Goal: Check status: Check status

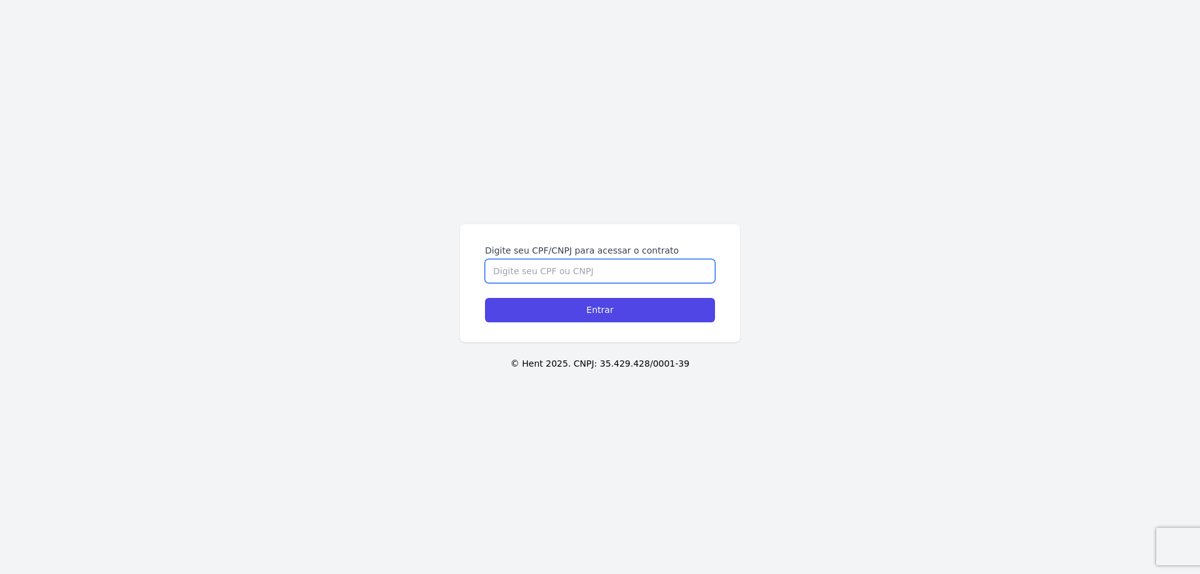
click at [569, 273] on input "Digite seu CPF/CNPJ para acessar o contrato" at bounding box center [600, 271] width 230 height 24
type input "84698624053"
click at [485, 298] on input "Entrar" at bounding box center [600, 310] width 230 height 24
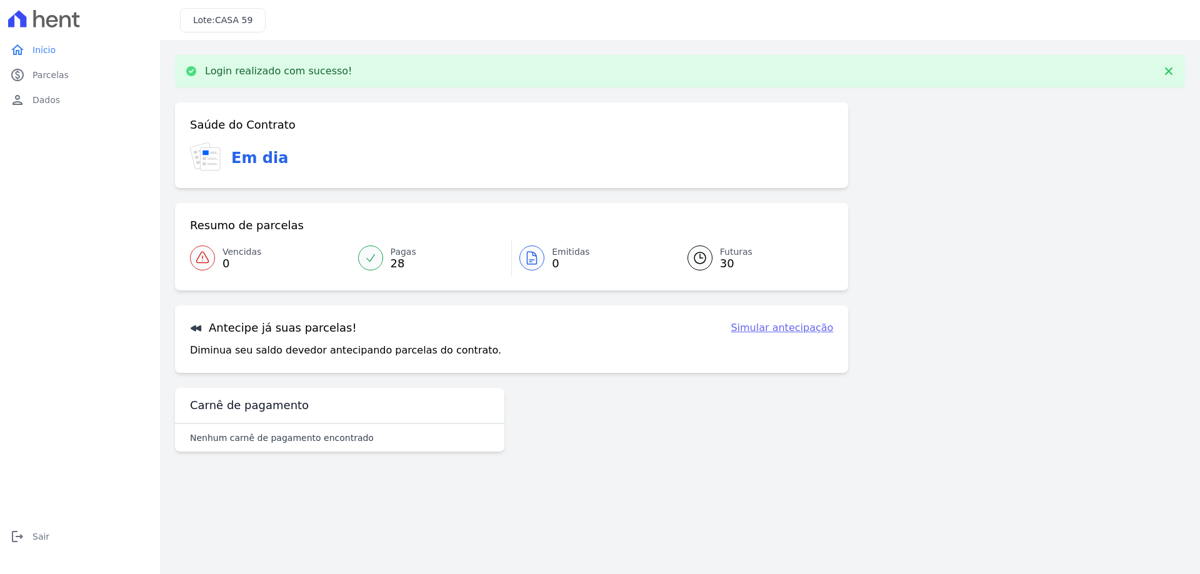
click at [710, 259] on div at bounding box center [700, 258] width 25 height 25
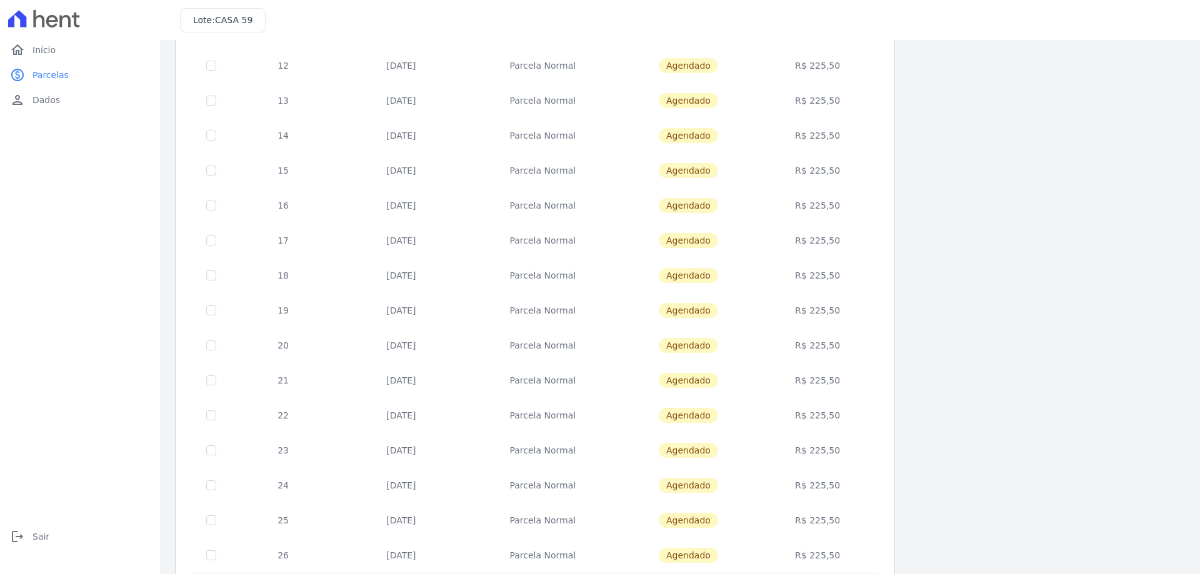
scroll to position [369, 0]
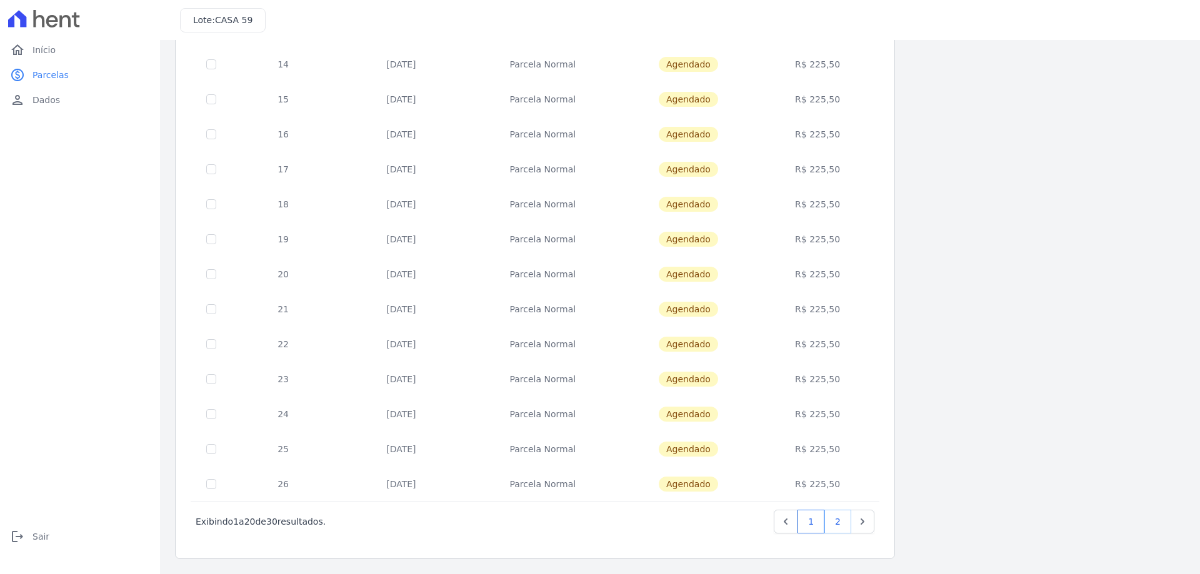
click at [831, 523] on link "2" at bounding box center [837, 522] width 27 height 24
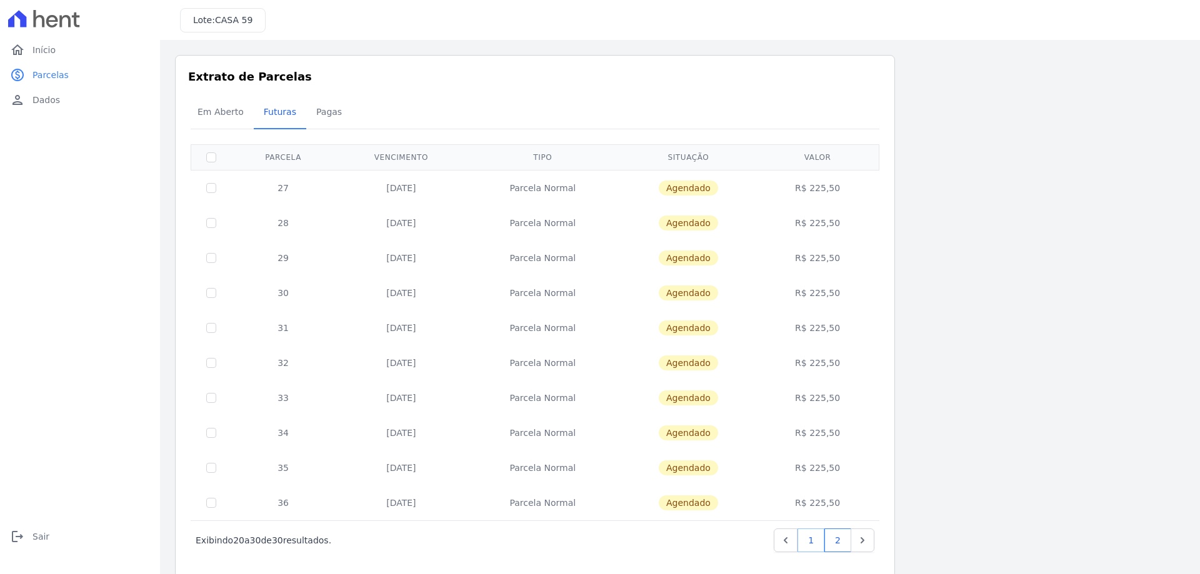
click at [814, 542] on link "1" at bounding box center [811, 541] width 27 height 24
click at [331, 115] on span "Pagas" at bounding box center [329, 111] width 41 height 25
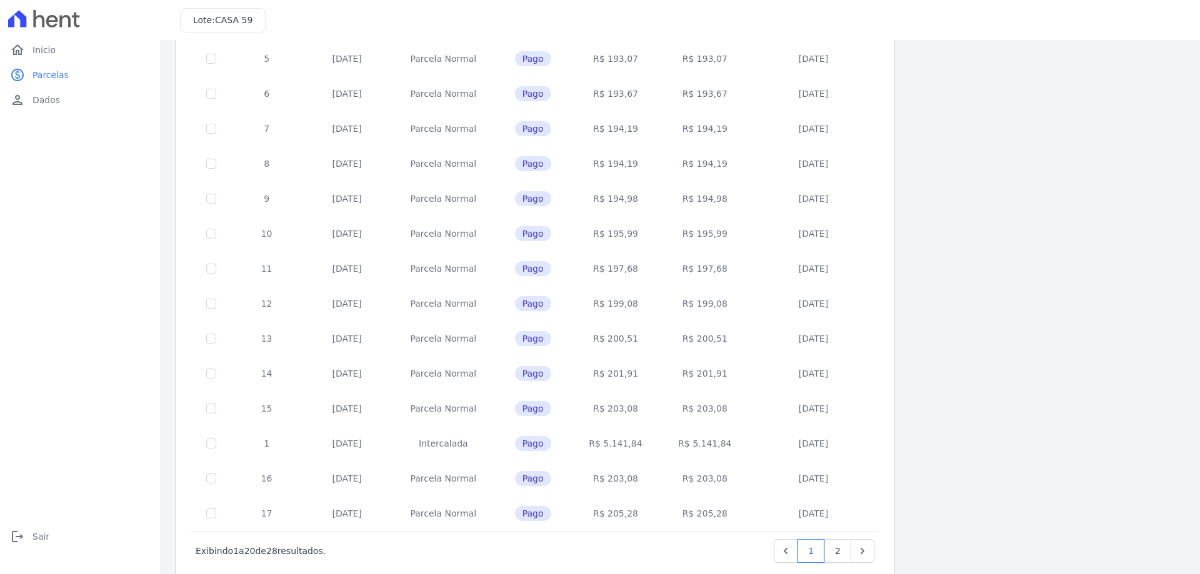
scroll to position [369, 0]
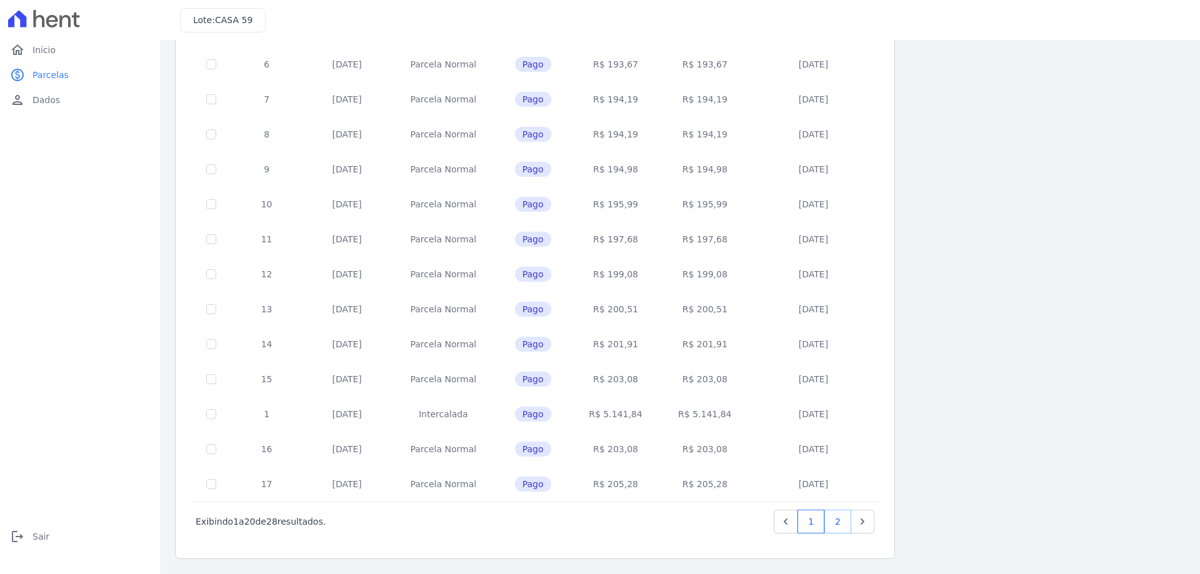
click at [835, 522] on link "2" at bounding box center [837, 522] width 27 height 24
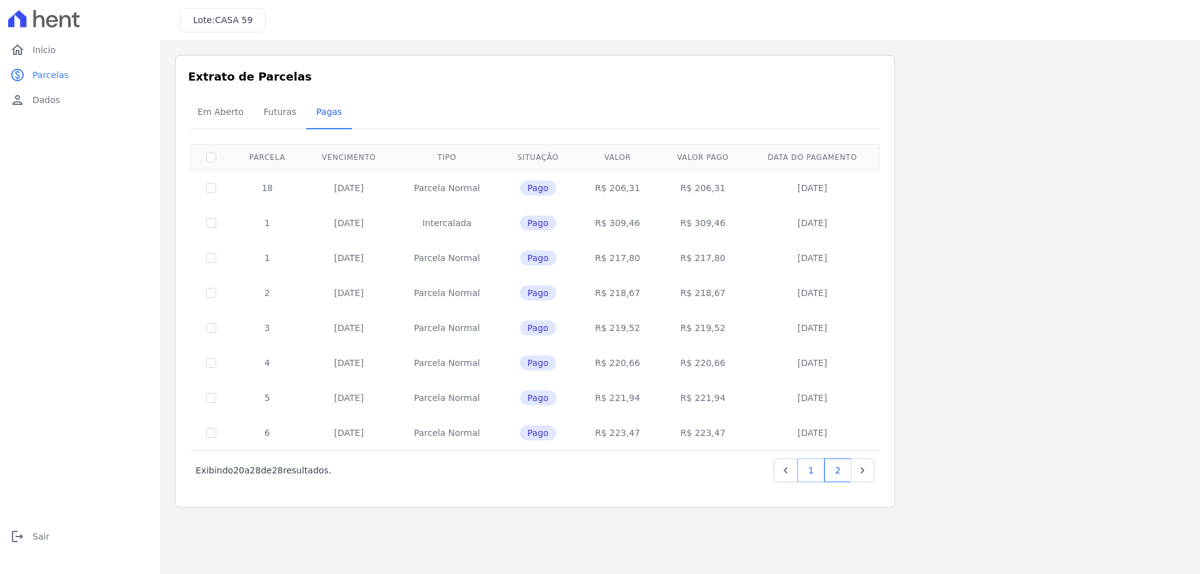
click at [806, 474] on link "1" at bounding box center [811, 471] width 27 height 24
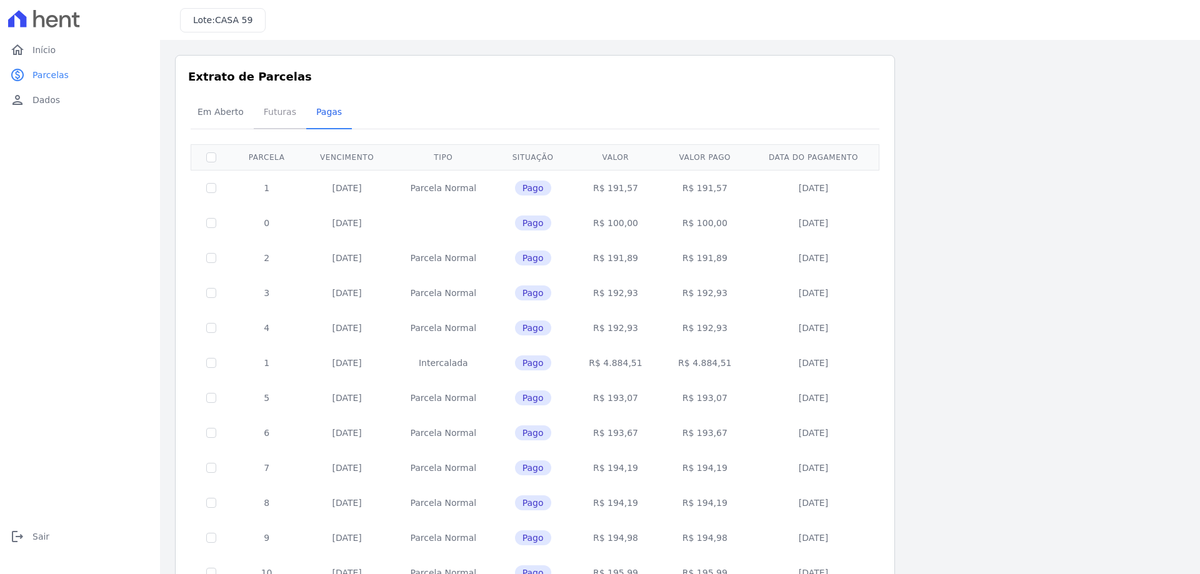
click at [268, 121] on span "Futuras" at bounding box center [280, 111] width 48 height 25
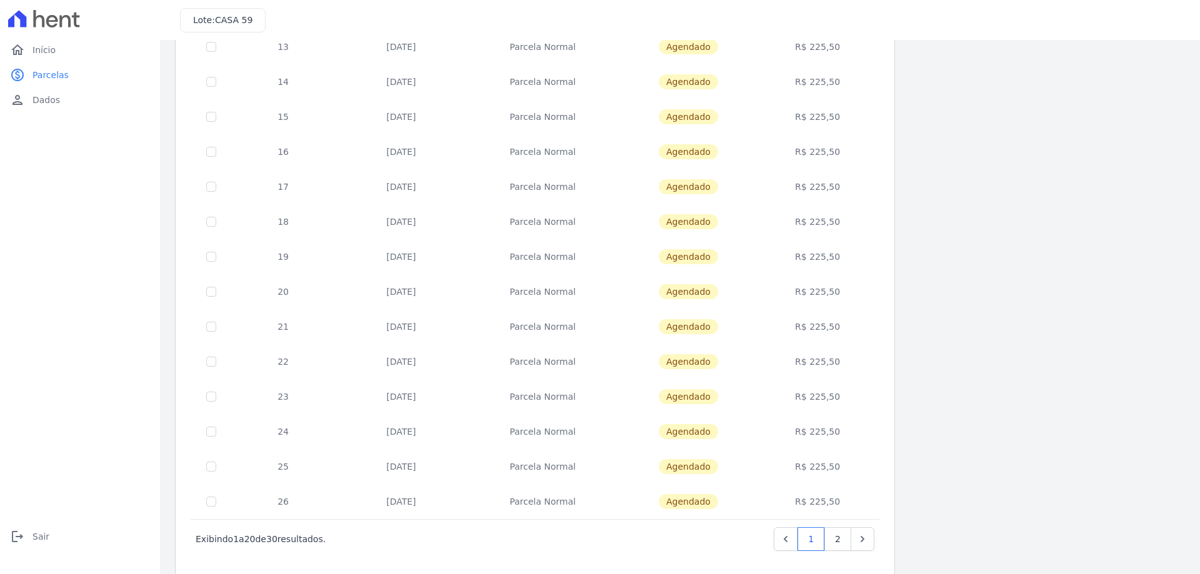
scroll to position [369, 0]
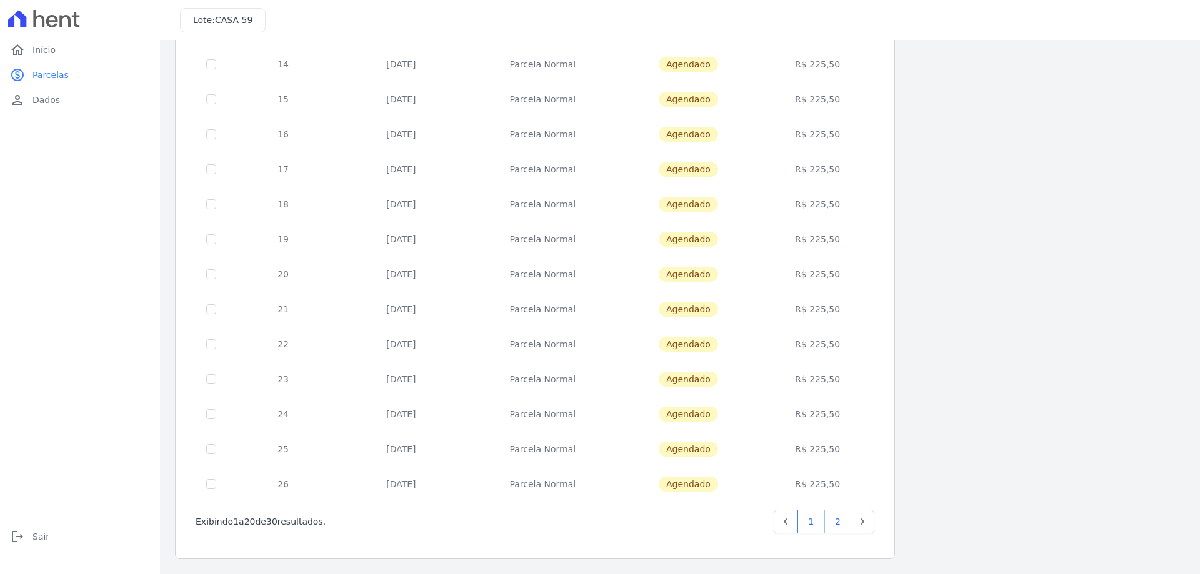
click at [831, 518] on link "2" at bounding box center [837, 522] width 27 height 24
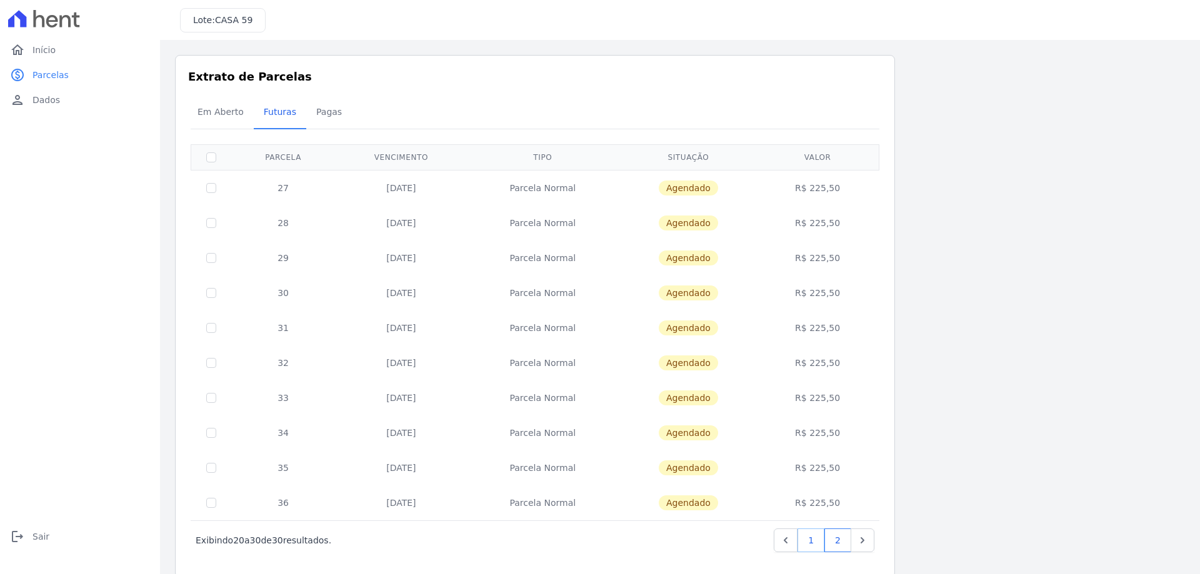
click at [808, 541] on link "1" at bounding box center [811, 541] width 27 height 24
click at [212, 156] on input "checkbox" at bounding box center [211, 158] width 10 height 10
checkbox input "true"
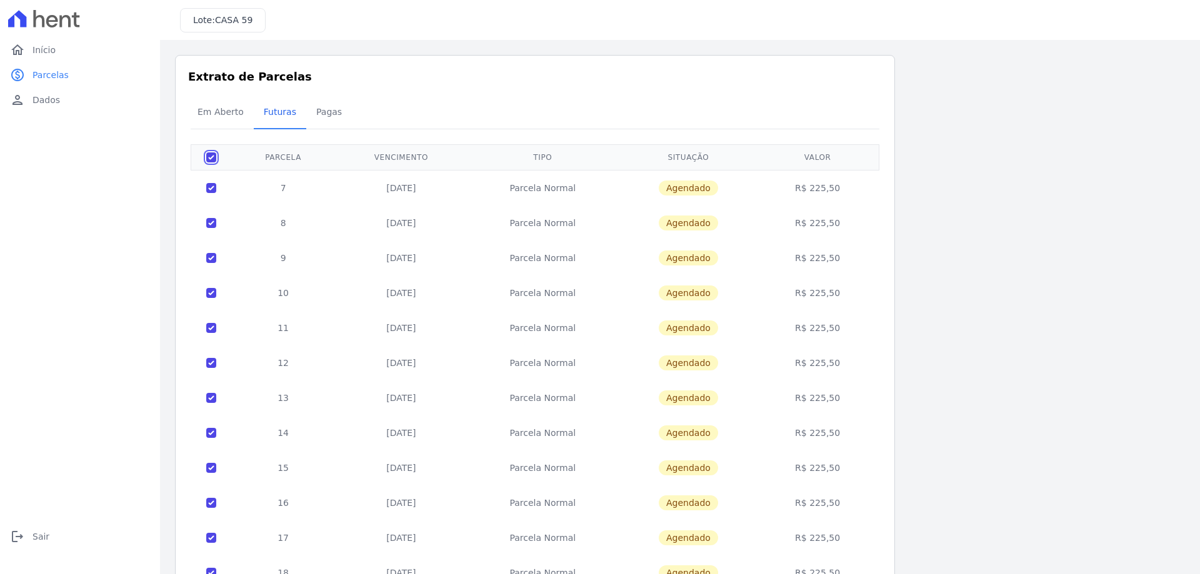
checkbox input "true"
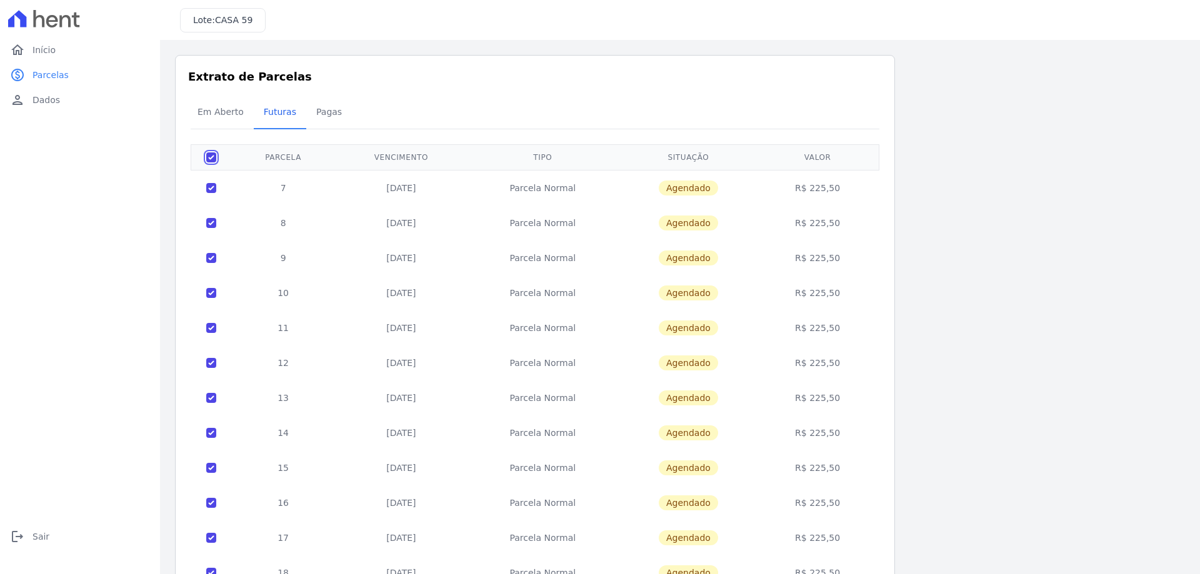
checkbox input "true"
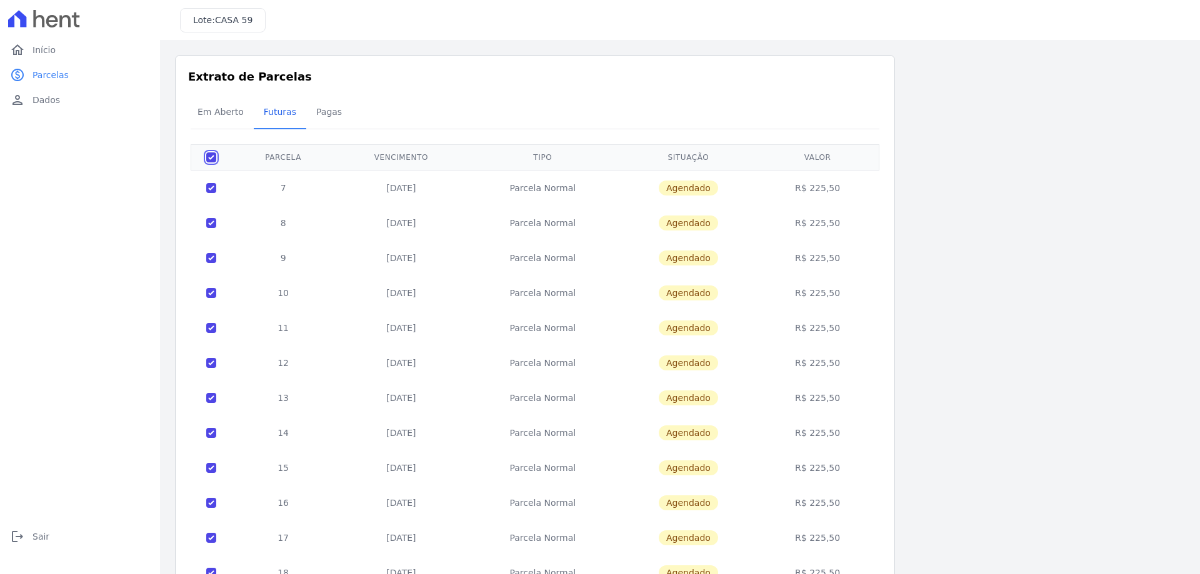
checkbox input "true"
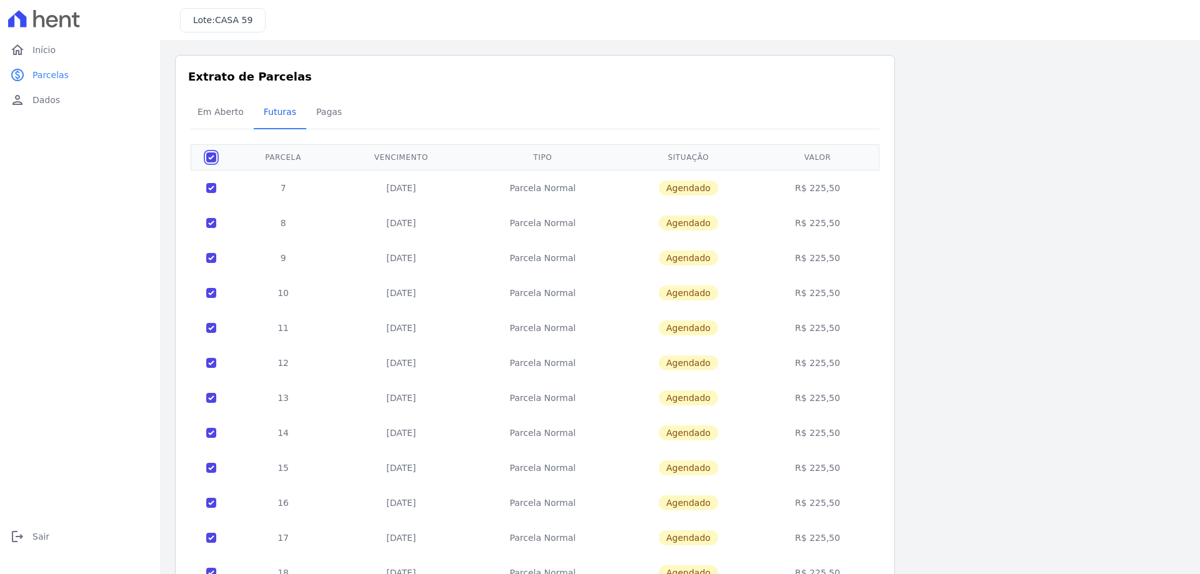
checkbox input "true"
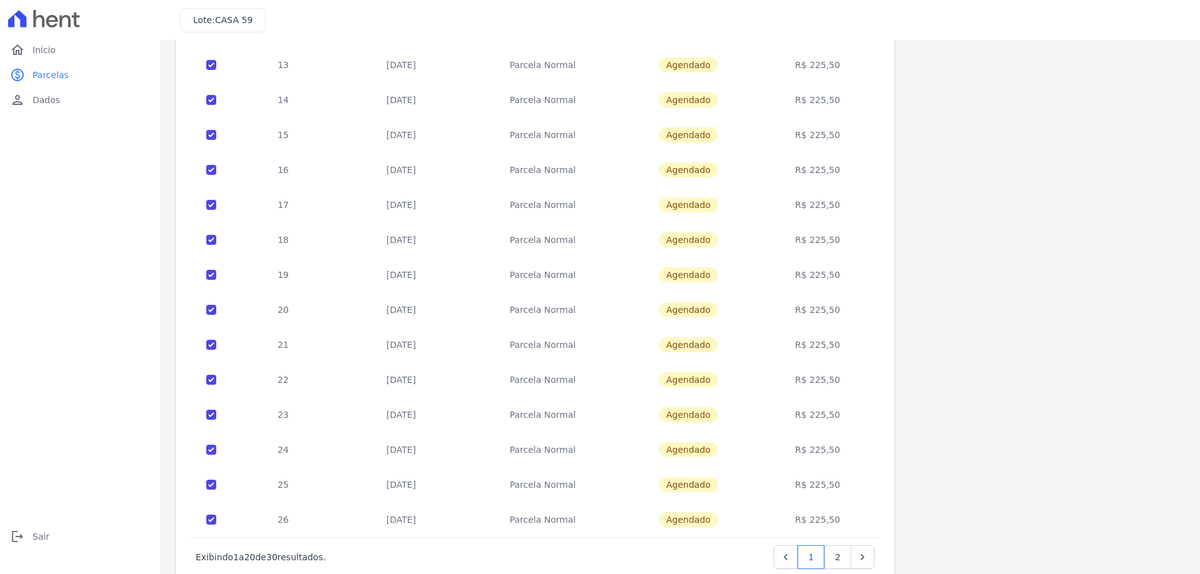
scroll to position [369, 0]
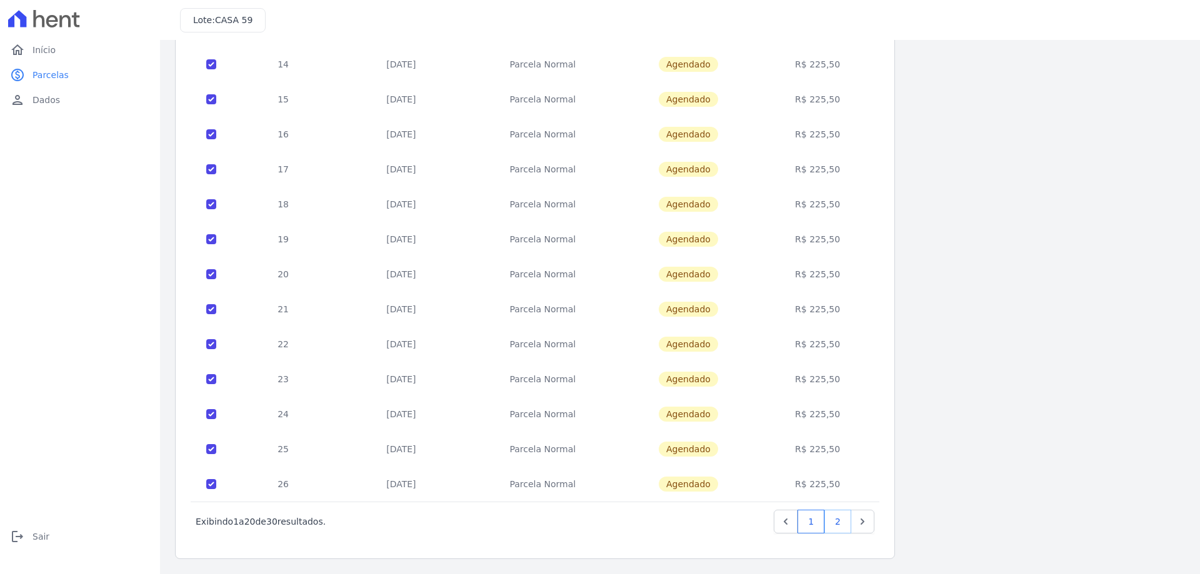
click at [840, 519] on link "2" at bounding box center [837, 522] width 27 height 24
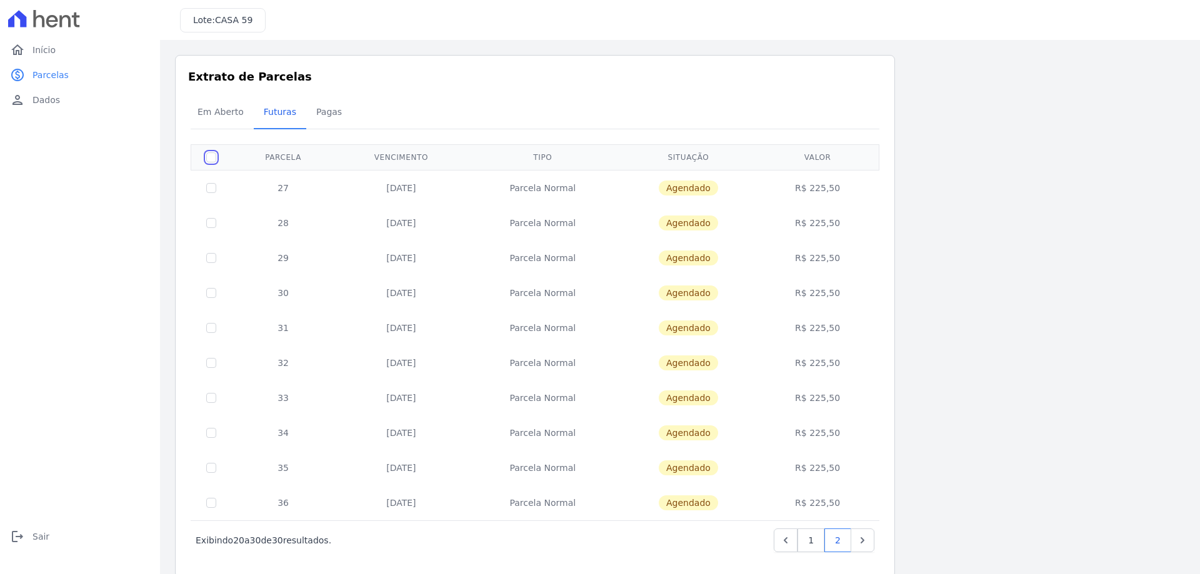
click at [208, 156] on input "checkbox" at bounding box center [211, 158] width 10 height 10
checkbox input "true"
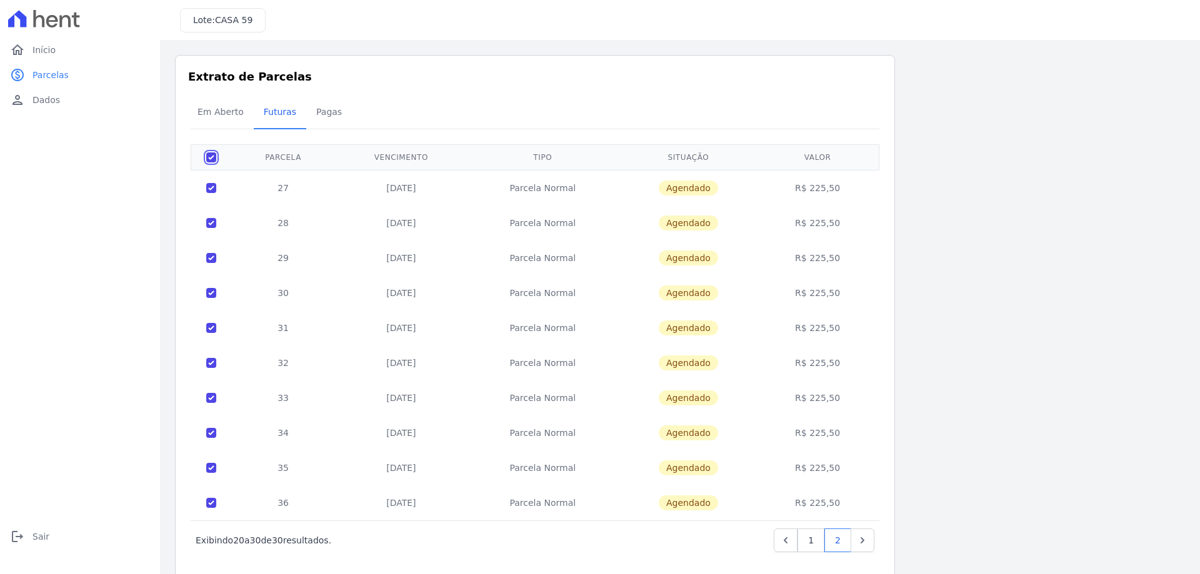
checkbox input "true"
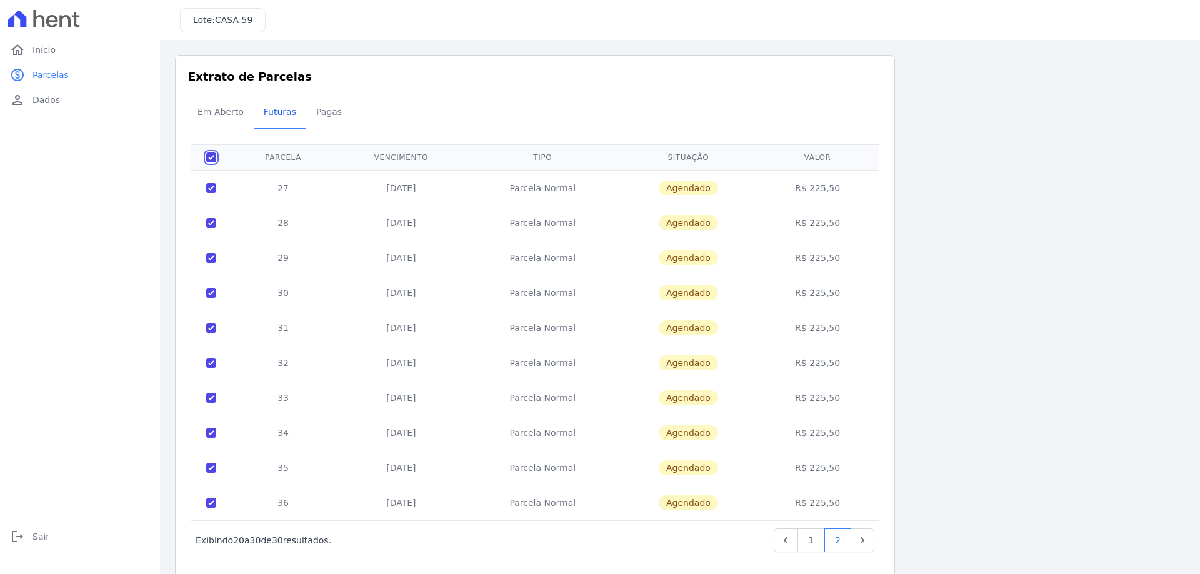
checkbox input "true"
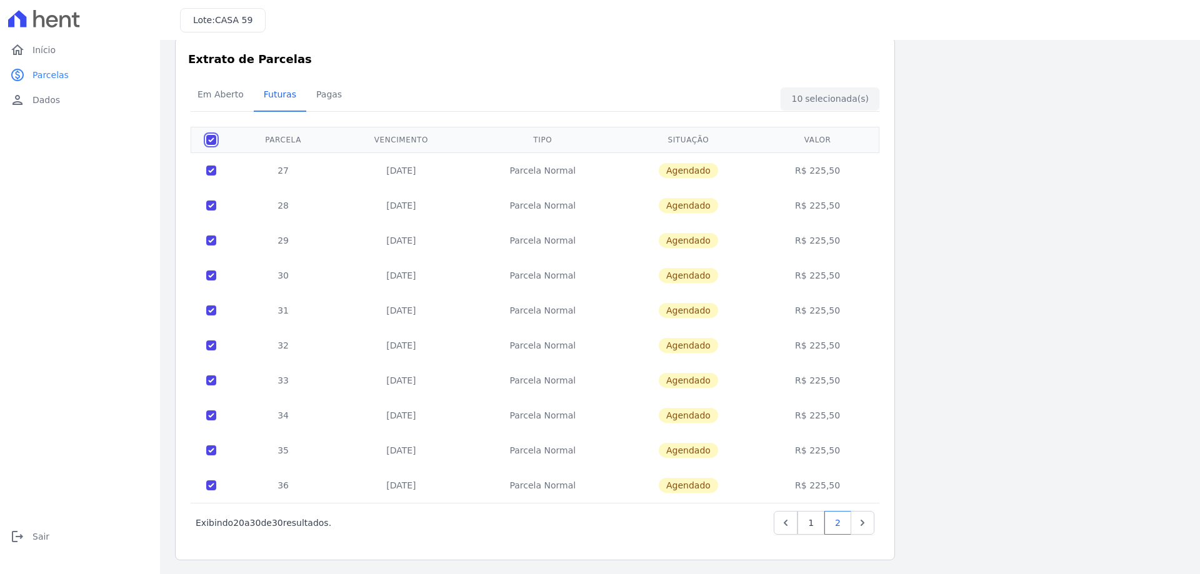
scroll to position [19, 0]
click at [837, 96] on div "Em Aberto Futuras [GEOGRAPHIC_DATA]" at bounding box center [535, 94] width 695 height 31
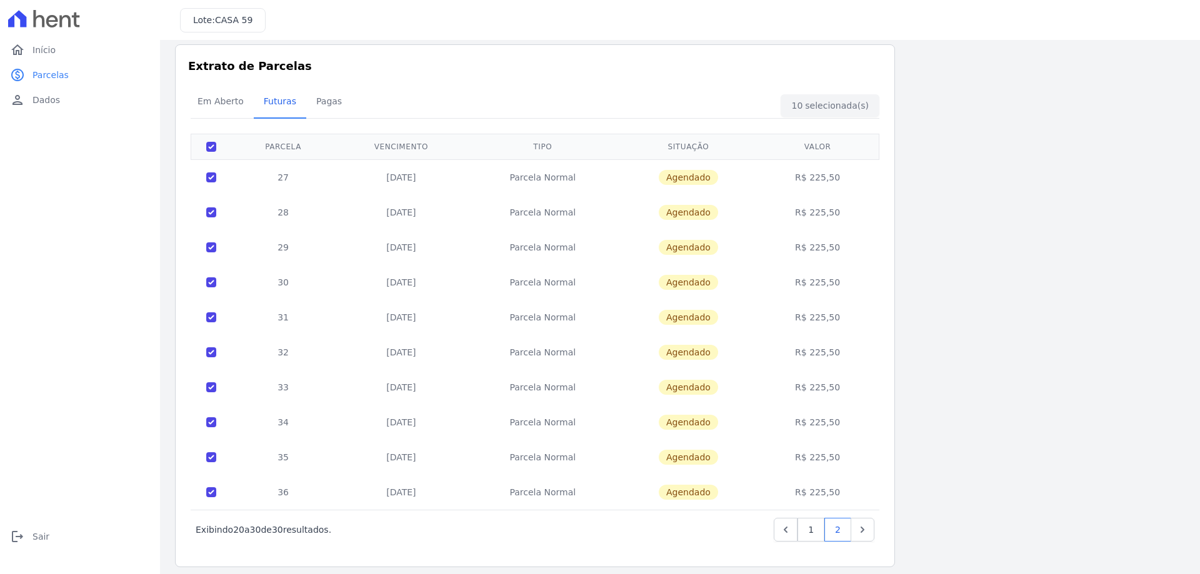
scroll to position [0, 0]
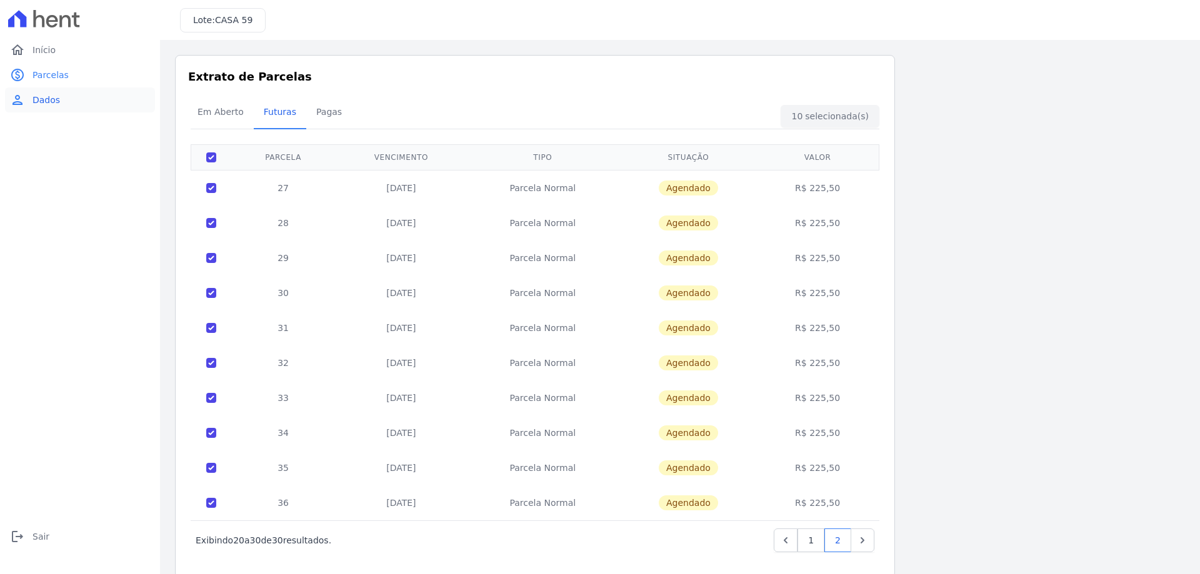
click at [39, 98] on span "Dados" at bounding box center [47, 100] width 28 height 13
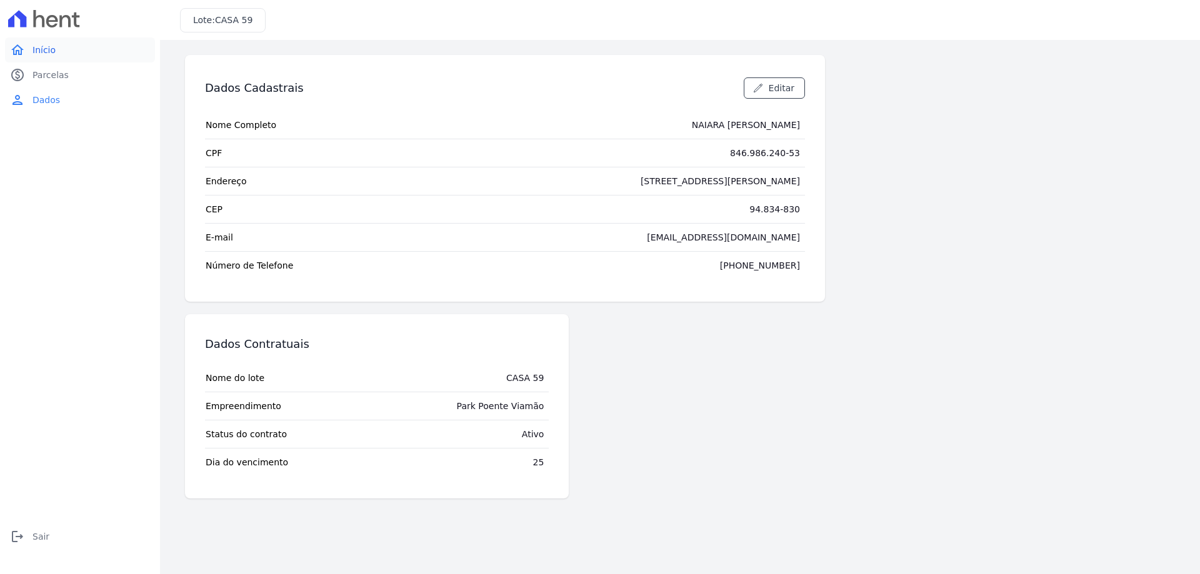
click at [46, 61] on link "home Início" at bounding box center [80, 50] width 150 height 25
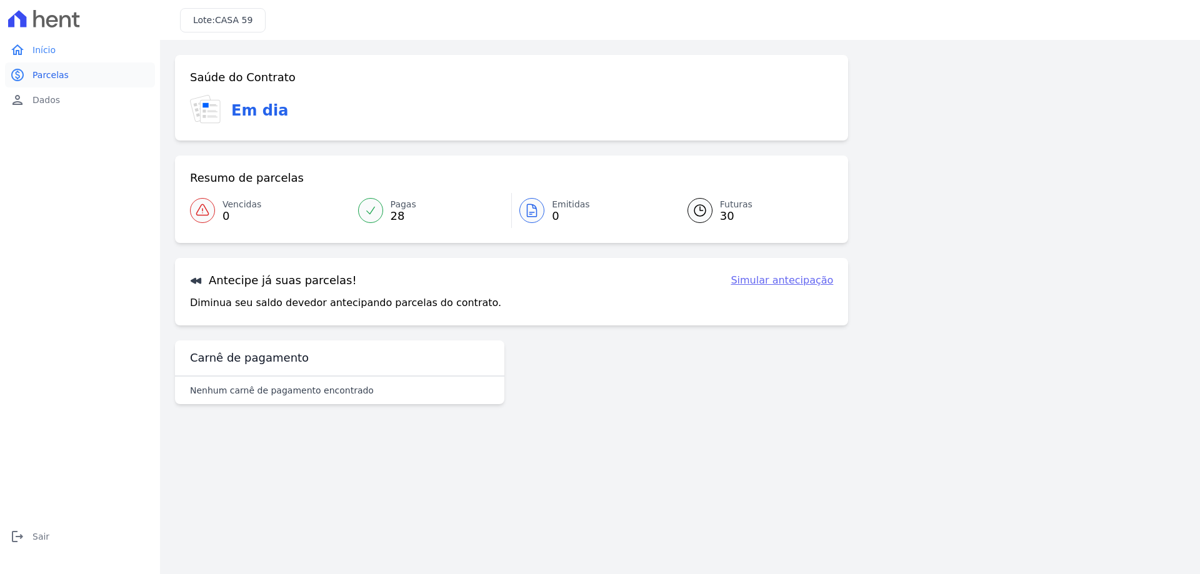
click at [43, 68] on link "paid Parcelas" at bounding box center [80, 75] width 150 height 25
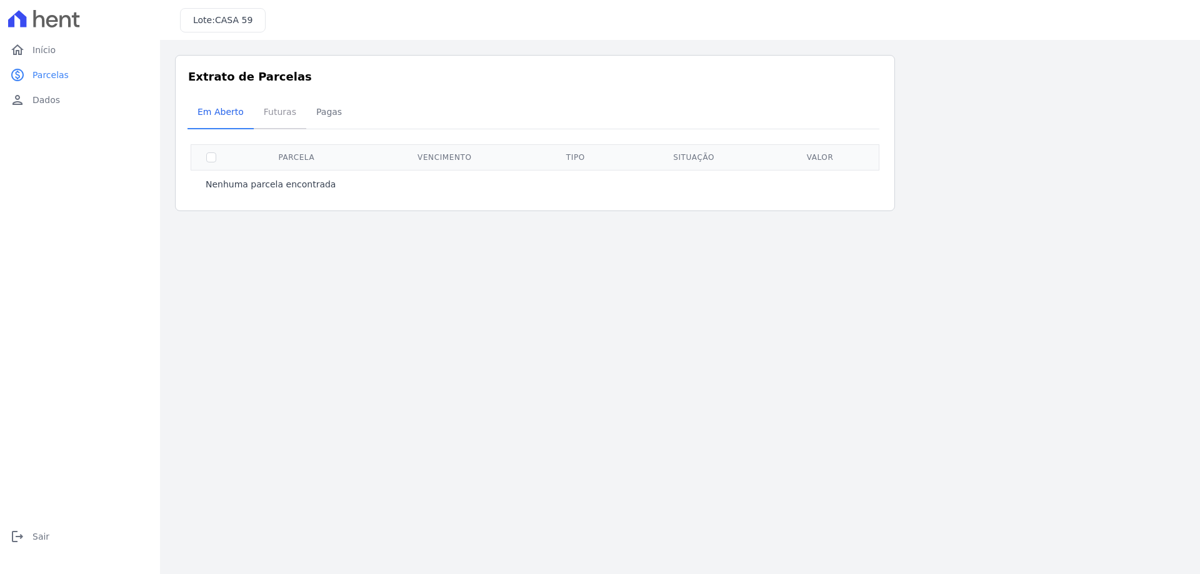
click at [275, 116] on span "Futuras" at bounding box center [280, 111] width 48 height 25
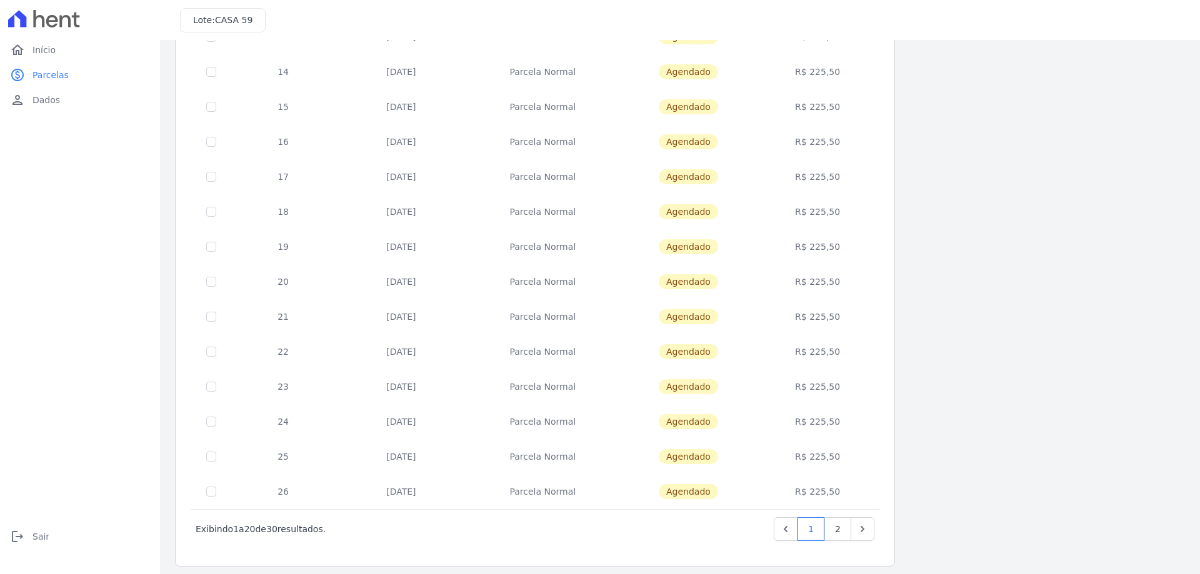
scroll to position [369, 0]
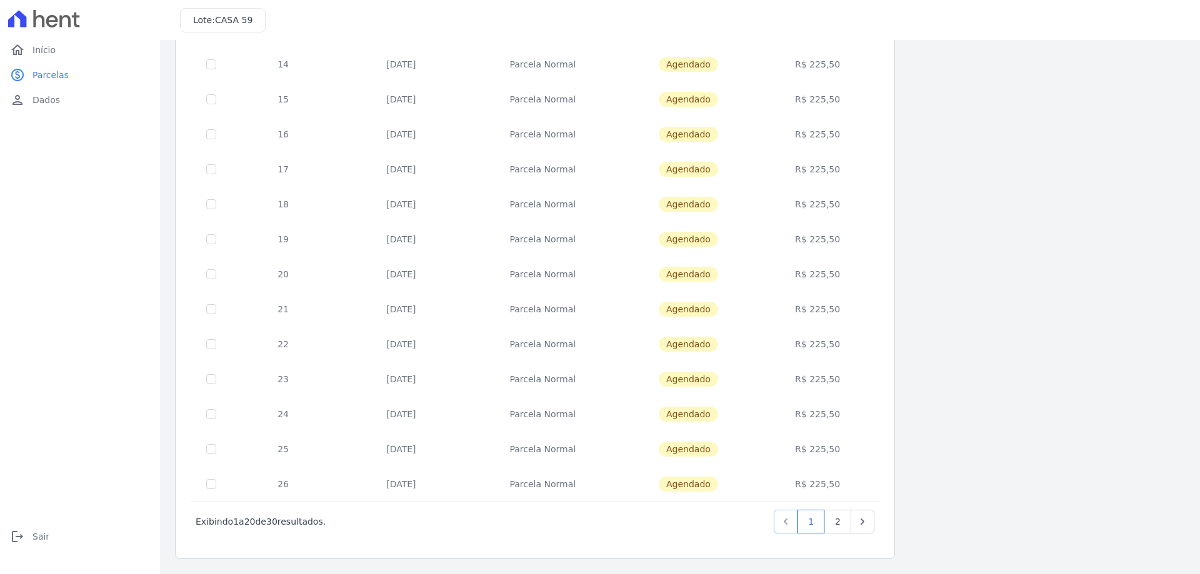
click at [779, 519] on link "Previous" at bounding box center [786, 522] width 24 height 24
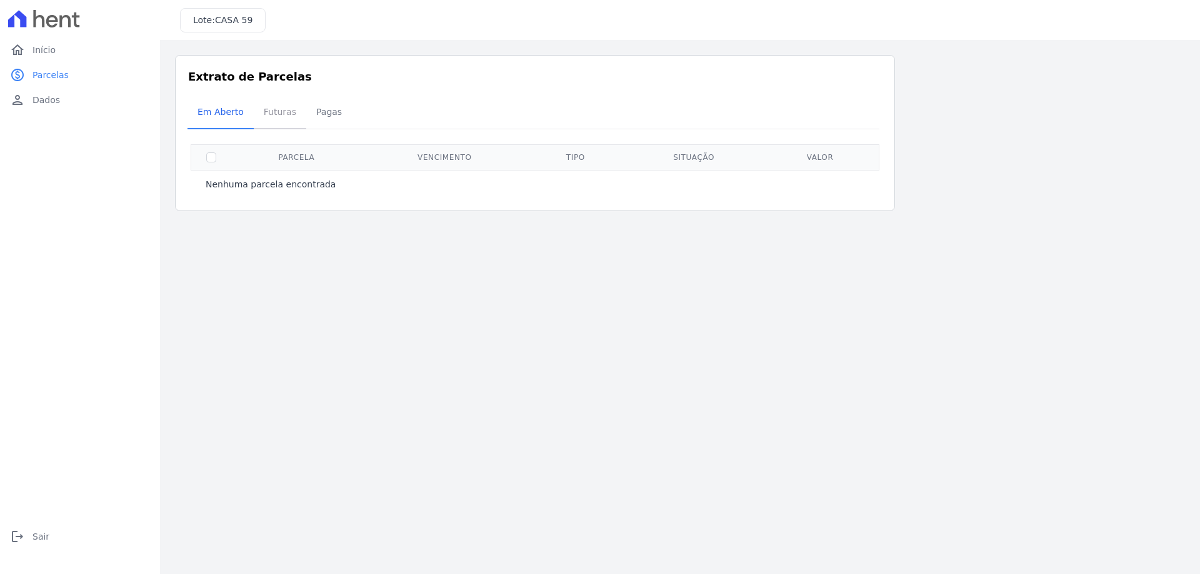
click at [263, 113] on span "Futuras" at bounding box center [280, 111] width 48 height 25
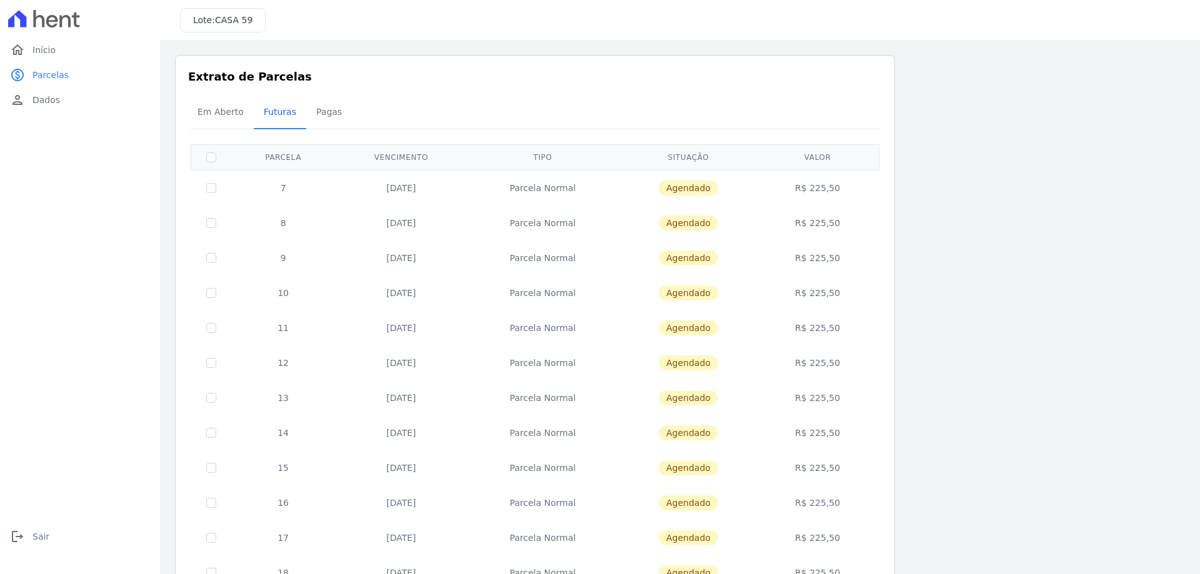
click at [203, 159] on th at bounding box center [211, 157] width 41 height 26
click at [205, 158] on th at bounding box center [211, 157] width 41 height 26
click at [211, 158] on input "checkbox" at bounding box center [211, 158] width 10 height 10
checkbox input "true"
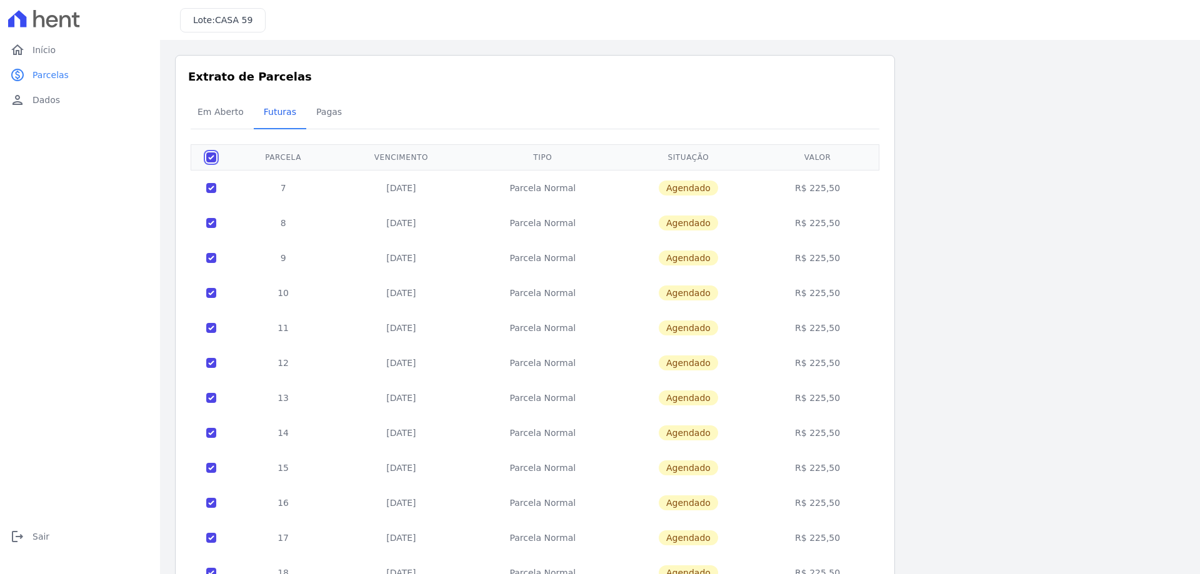
checkbox input "true"
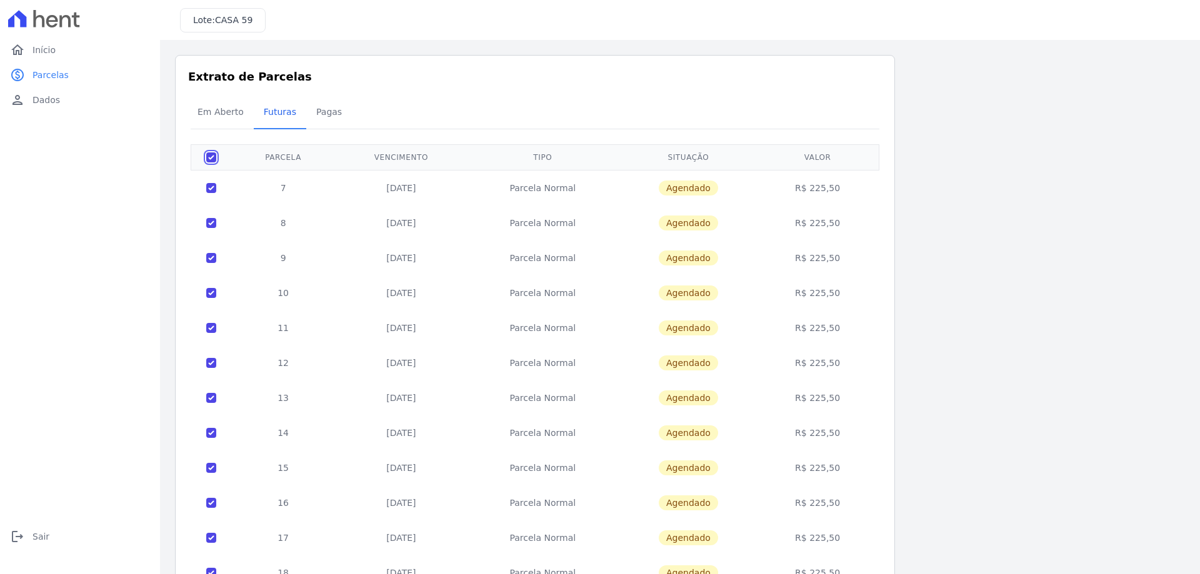
checkbox input "true"
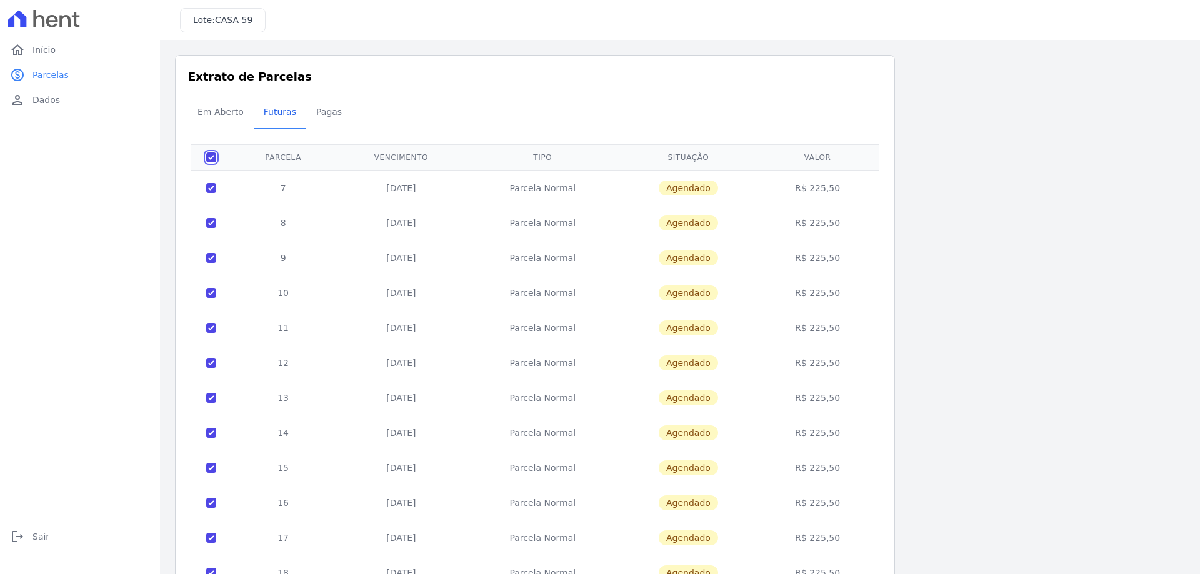
checkbox input "true"
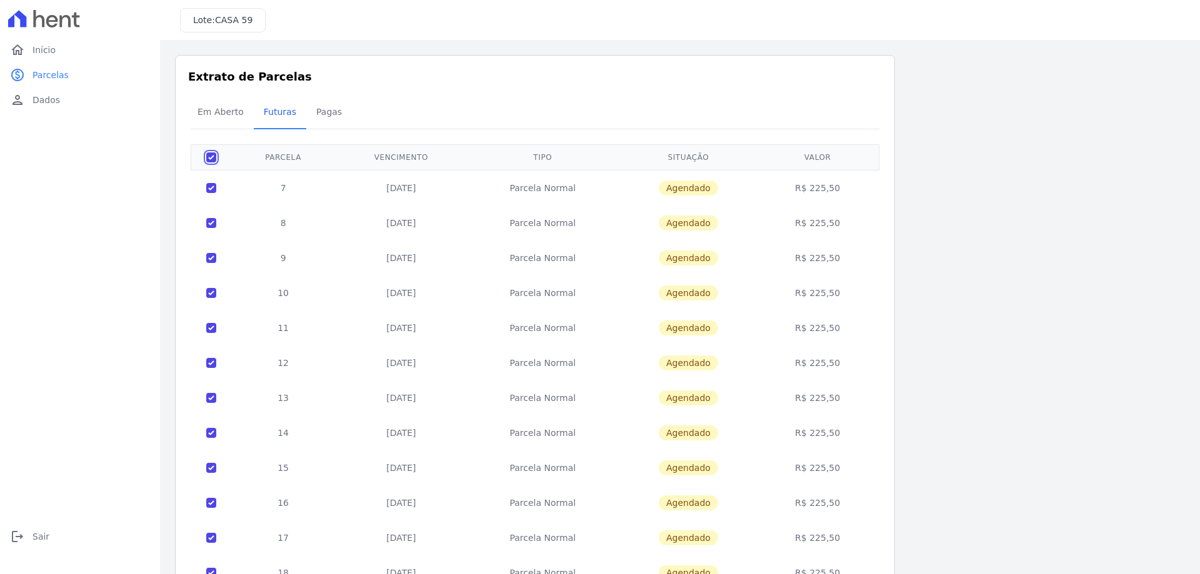
checkbox input "true"
click at [833, 119] on div "Em Aberto Futuras [GEOGRAPHIC_DATA]" at bounding box center [535, 113] width 695 height 31
